Goal: Information Seeking & Learning: Understand process/instructions

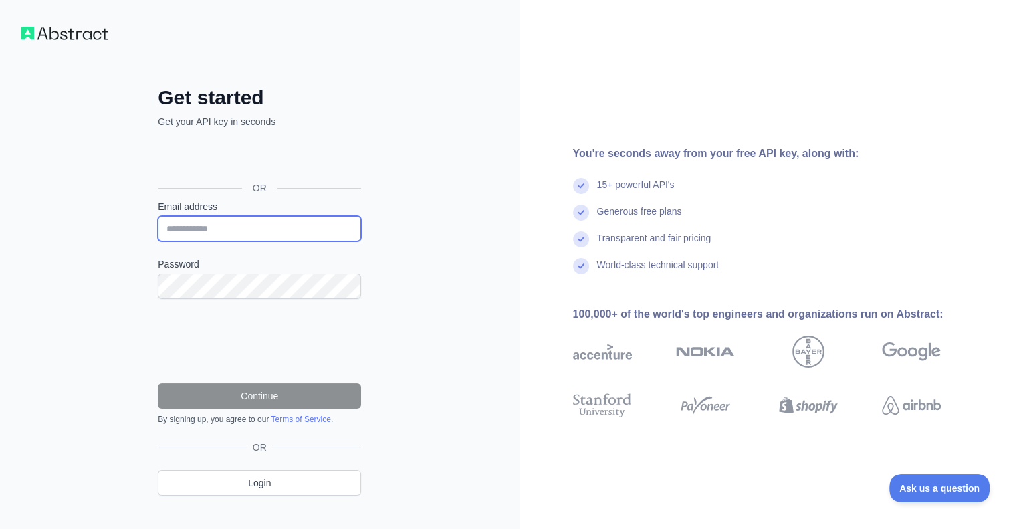
click at [237, 239] on input "Email address" at bounding box center [259, 228] width 203 height 25
type input "**********"
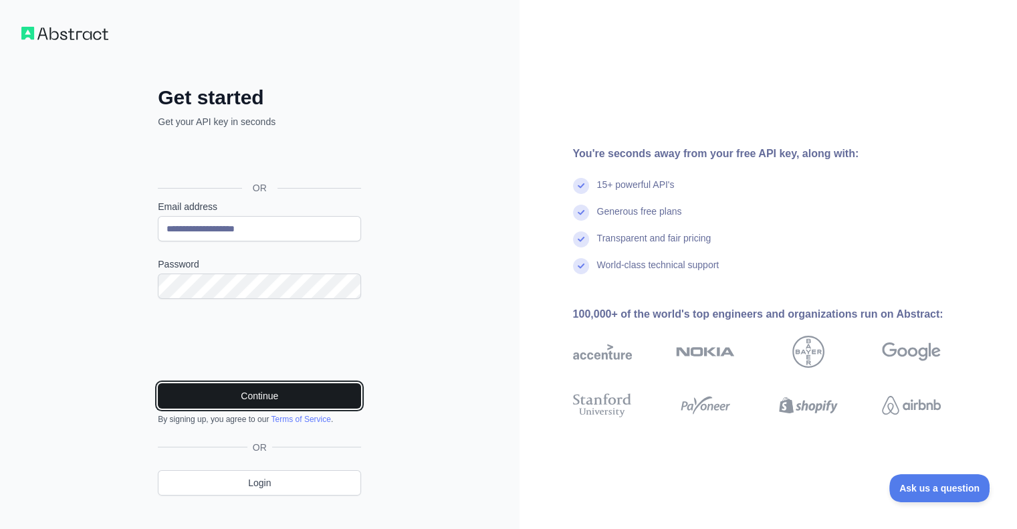
click at [243, 387] on button "Continue" at bounding box center [259, 395] width 203 height 25
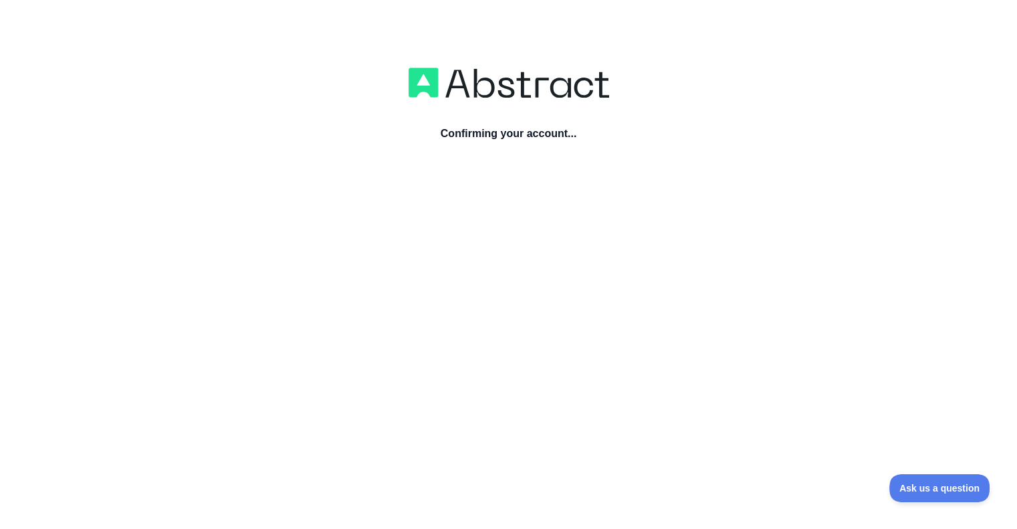
scroll to position [8, 0]
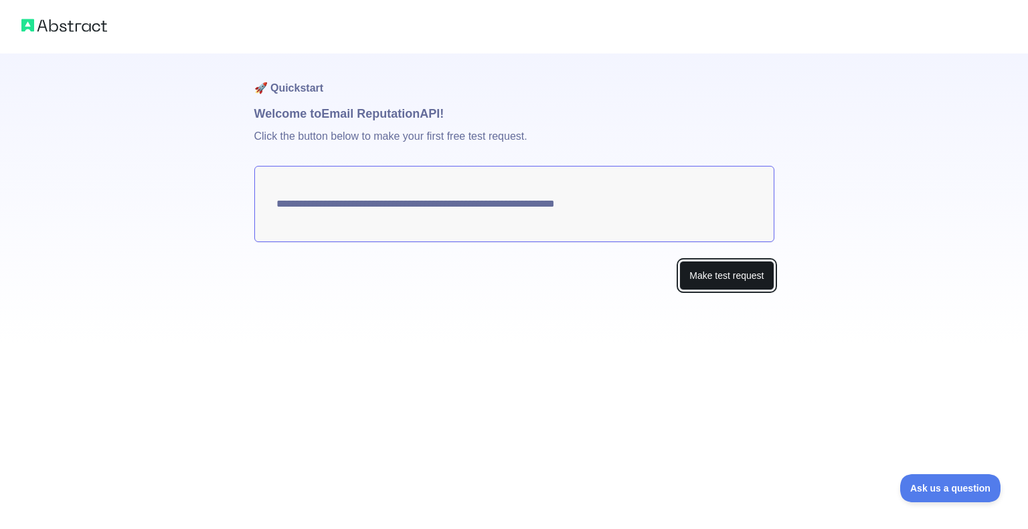
click at [728, 278] on button "Make test request" at bounding box center [726, 276] width 94 height 30
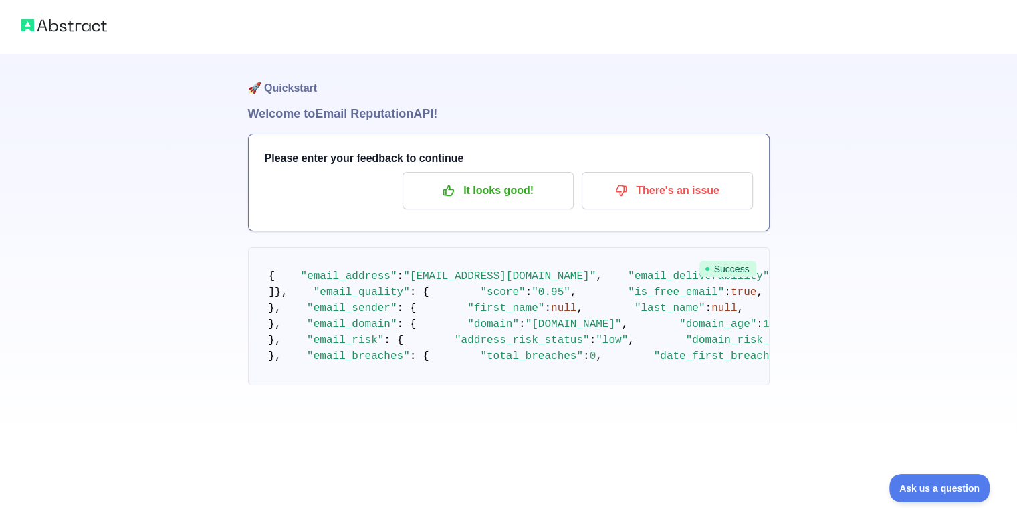
drag, startPoint x: 67, startPoint y: 35, endPoint x: 61, endPoint y: 29, distance: 9.0
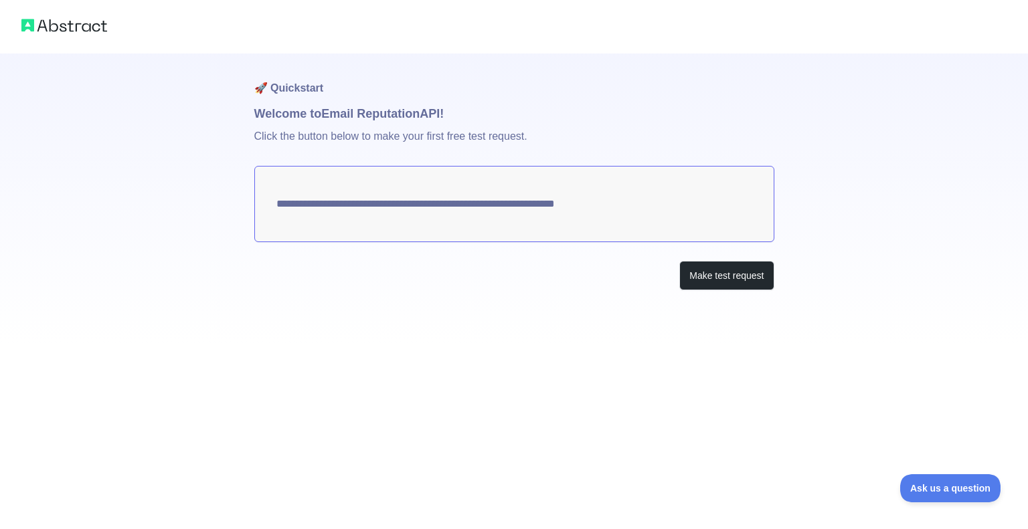
click at [281, 112] on h1 "Welcome to Email Reputation API!" at bounding box center [514, 113] width 520 height 19
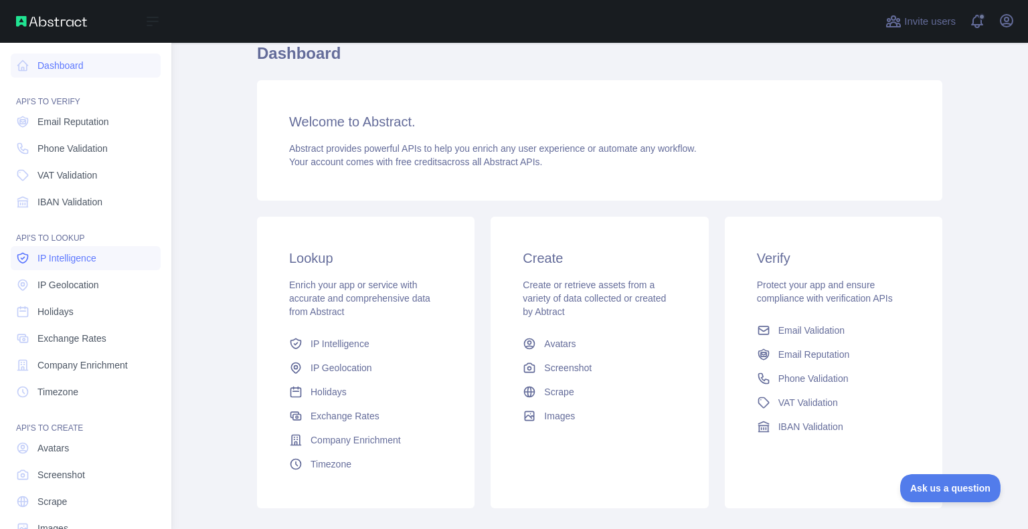
click at [110, 267] on link "IP Intelligence" at bounding box center [86, 258] width 150 height 24
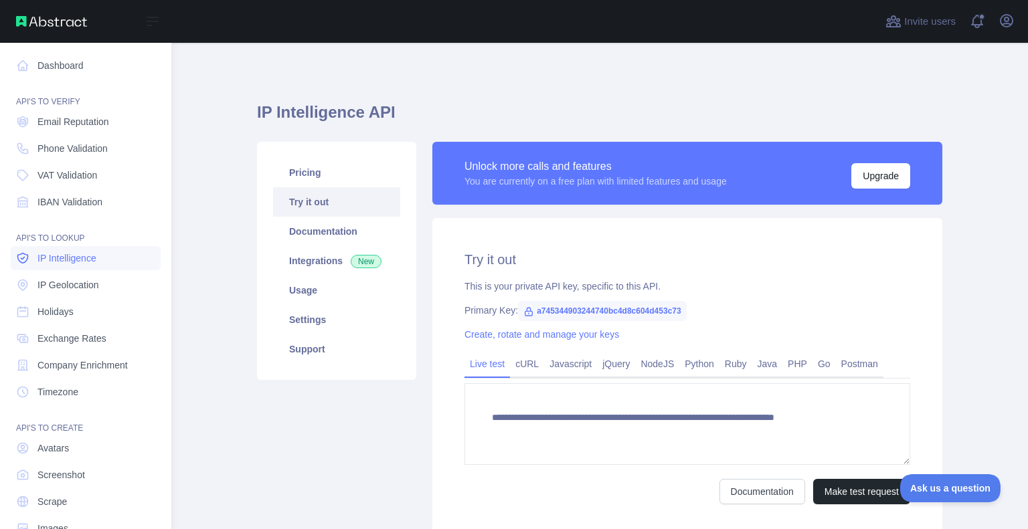
type textarea "**********"
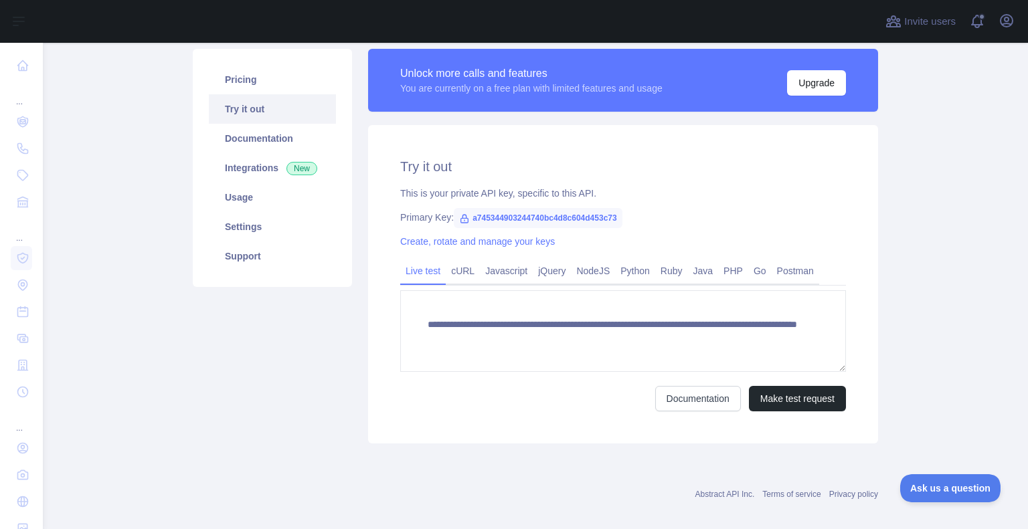
scroll to position [96, 0]
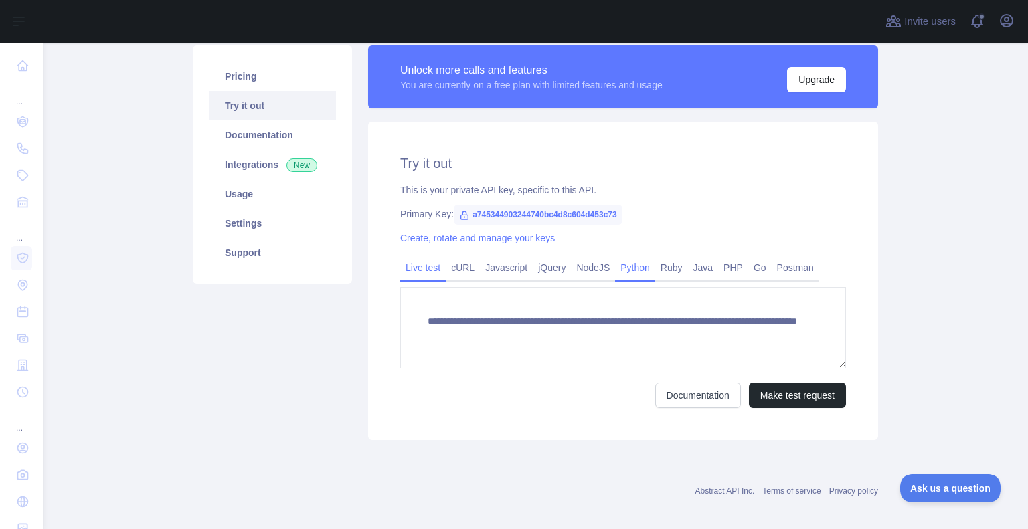
click at [627, 272] on link "Python" at bounding box center [635, 267] width 40 height 21
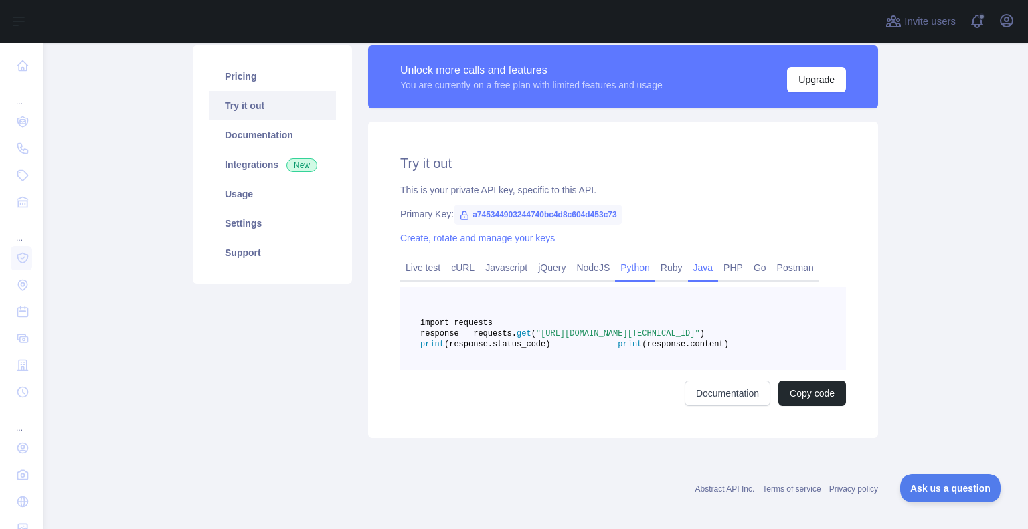
click at [696, 268] on link "Java" at bounding box center [703, 267] width 31 height 21
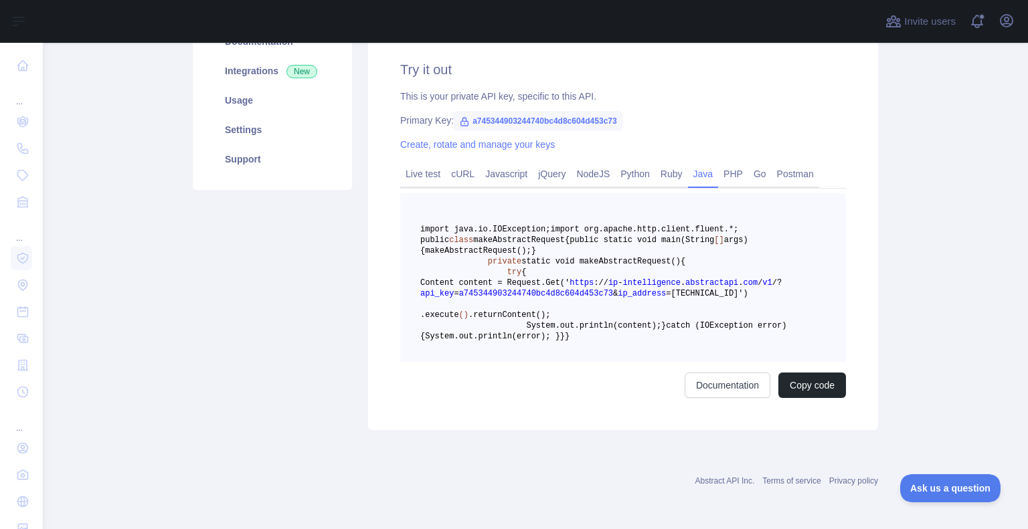
scroll to position [268, 0]
click at [642, 163] on link "Python" at bounding box center [635, 173] width 40 height 21
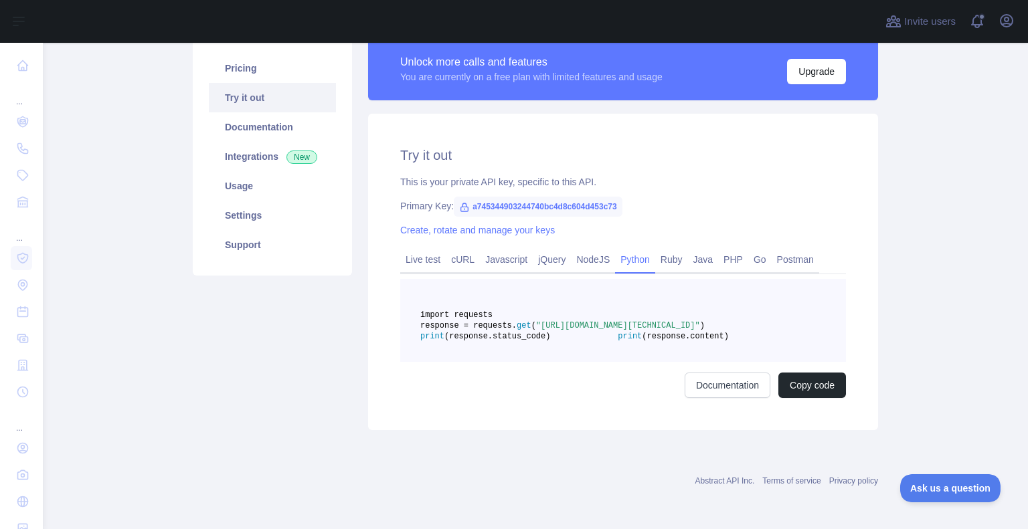
scroll to position [136, 0]
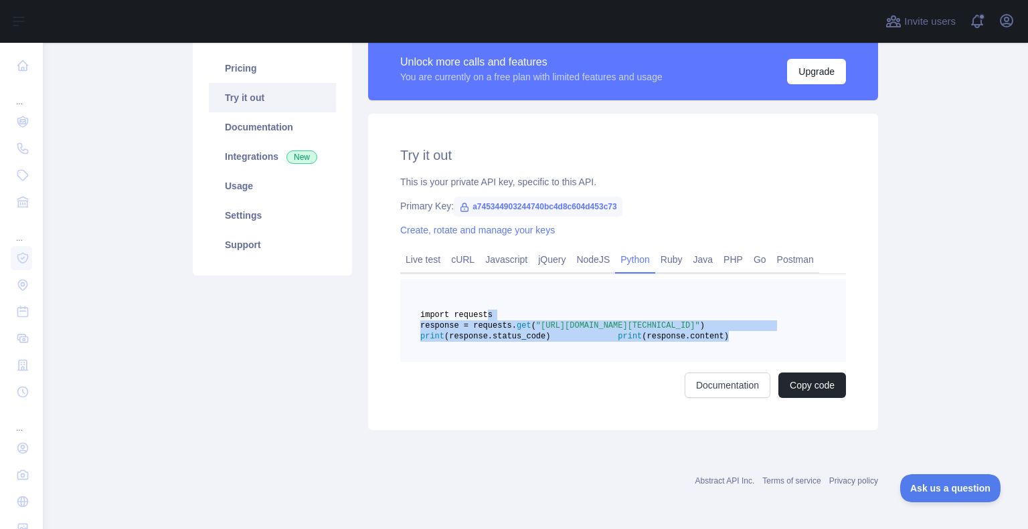
drag, startPoint x: 475, startPoint y: 280, endPoint x: 589, endPoint y: 344, distance: 130.9
click at [589, 344] on pre "import requests response = requests. get ( "https://ip-intelligence.abstractapi…" at bounding box center [623, 320] width 446 height 83
click at [662, 249] on link "Ruby" at bounding box center [671, 259] width 33 height 21
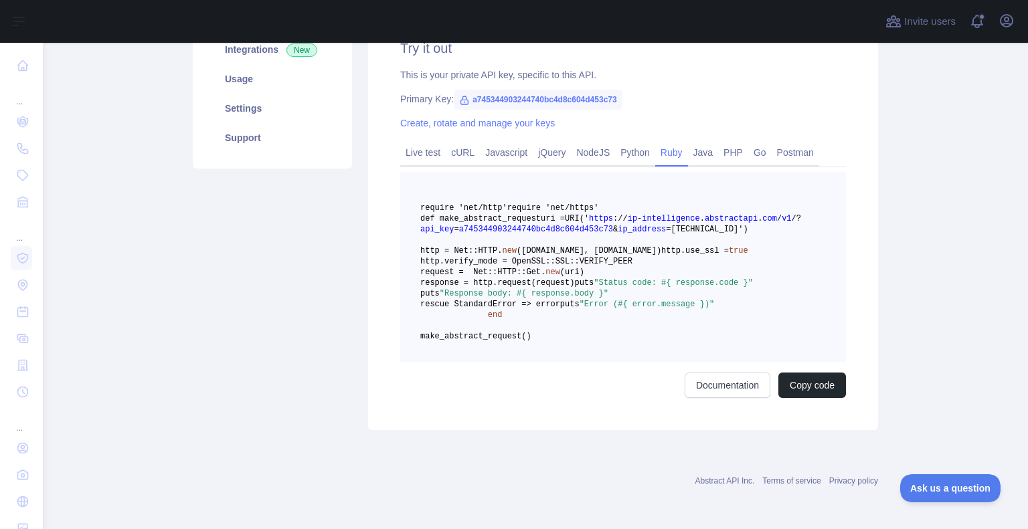
scroll to position [270, 0]
click at [507, 142] on link "Javascript" at bounding box center [506, 152] width 53 height 21
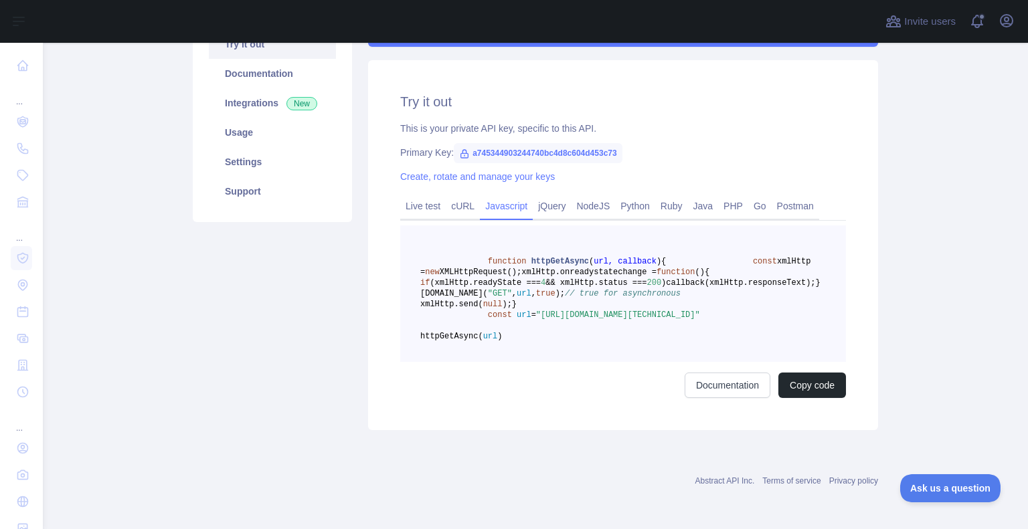
scroll to position [222, 0]
drag, startPoint x: 479, startPoint y: 201, endPoint x: 573, endPoint y: 316, distance: 148.9
click at [573, 316] on code "function httpGetAsync ( url, callback ) { const xmlHttp = new XMLHttpRequest();…" at bounding box center [620, 299] width 400 height 84
click at [573, 316] on span ""https://ip-intelligence.abstractapi.com/v1/?api_key=a745344903244740bc4d8c604d…" at bounding box center [618, 314] width 164 height 9
click at [748, 195] on link "Go" at bounding box center [759, 205] width 23 height 21
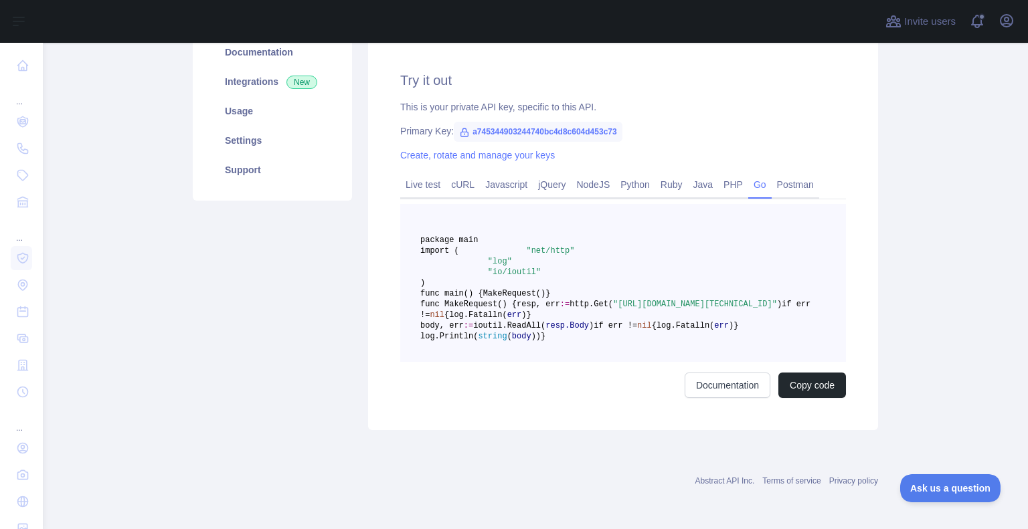
scroll to position [243, 0]
click at [791, 174] on link "Postman" at bounding box center [794, 184] width 47 height 21
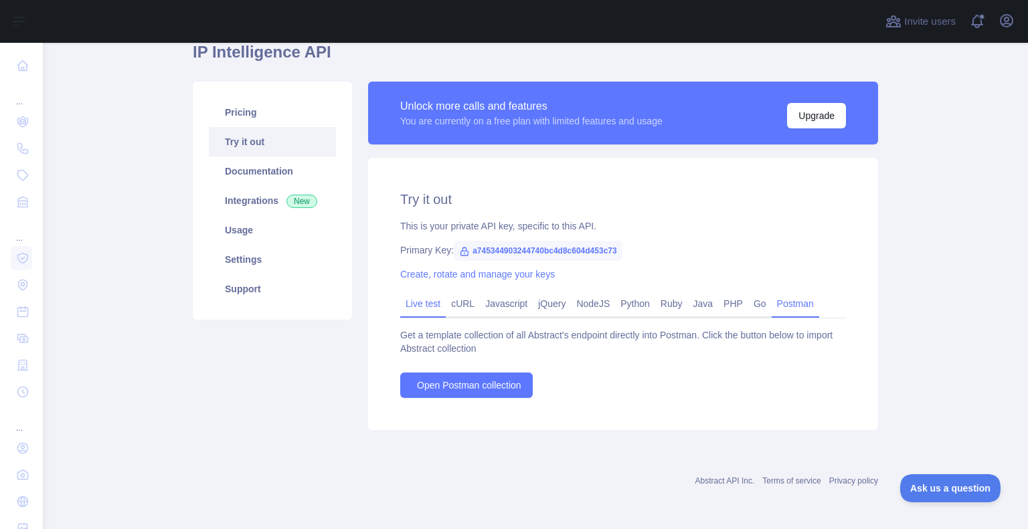
click at [436, 307] on link "Live test" at bounding box center [422, 303] width 45 height 21
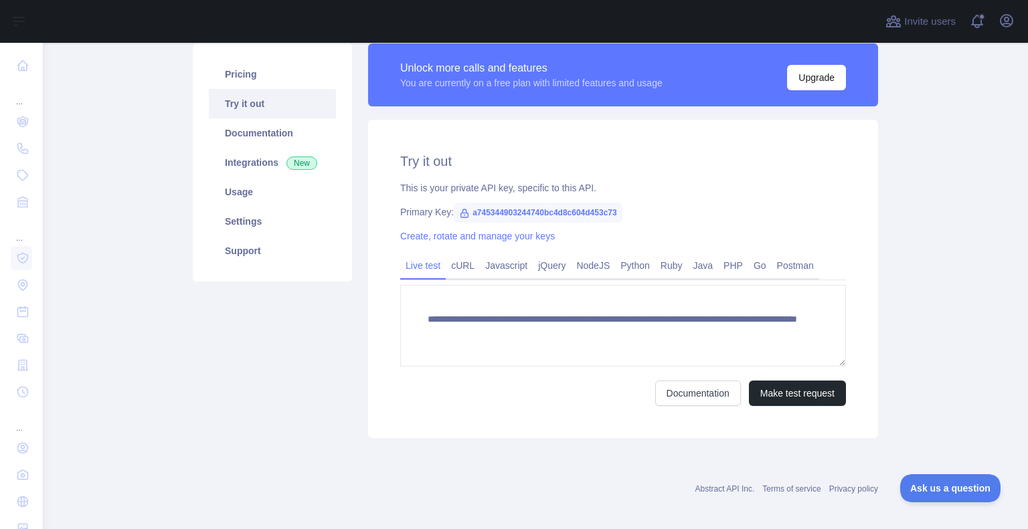
scroll to position [103, 0]
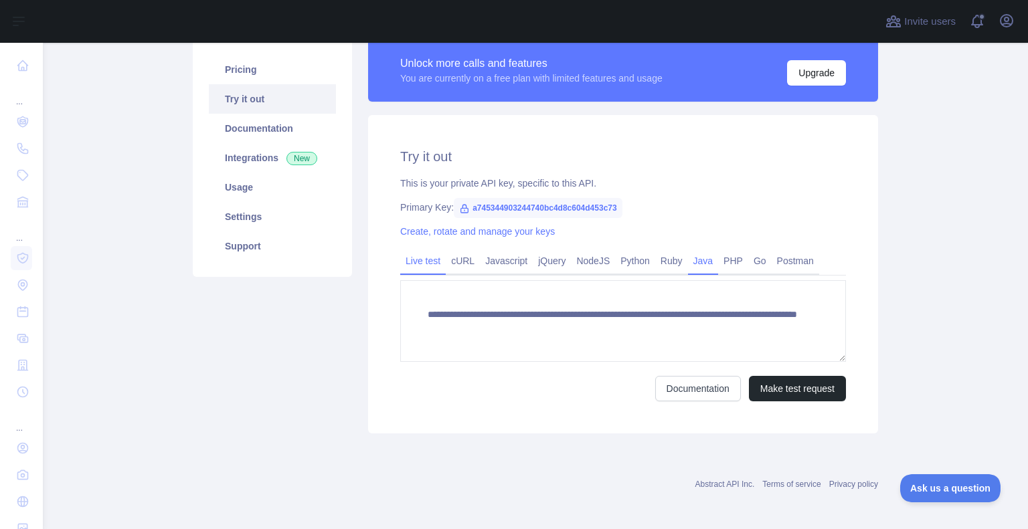
click at [701, 257] on link "Java" at bounding box center [703, 260] width 31 height 21
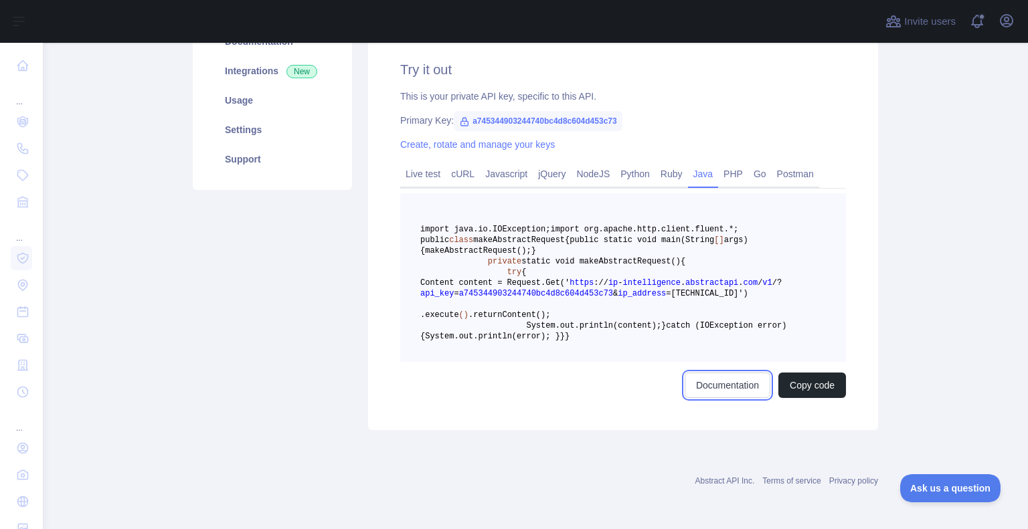
scroll to position [290, 0]
click at [930, 371] on main "IP Intelligence API Pricing Try it out Documentation Integrations New Usage Set…" at bounding box center [535, 286] width 985 height 486
